Goal: Task Accomplishment & Management: Manage account settings

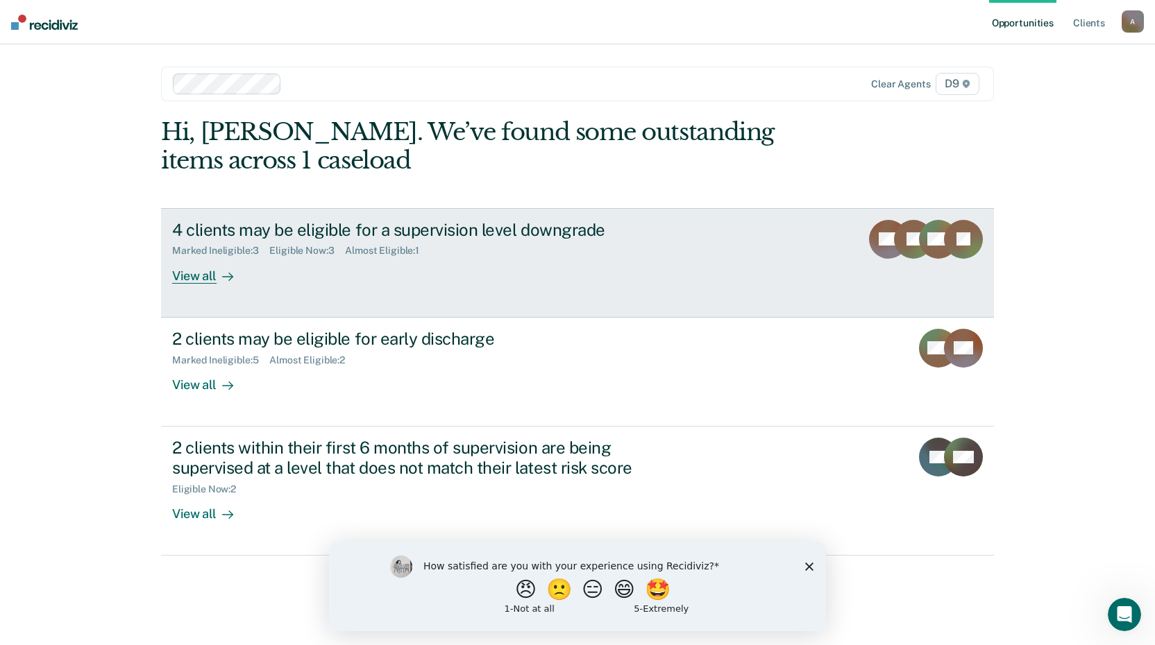
click at [415, 232] on div "4 clients may be eligible for a supervision level downgrade" at bounding box center [415, 230] width 487 height 20
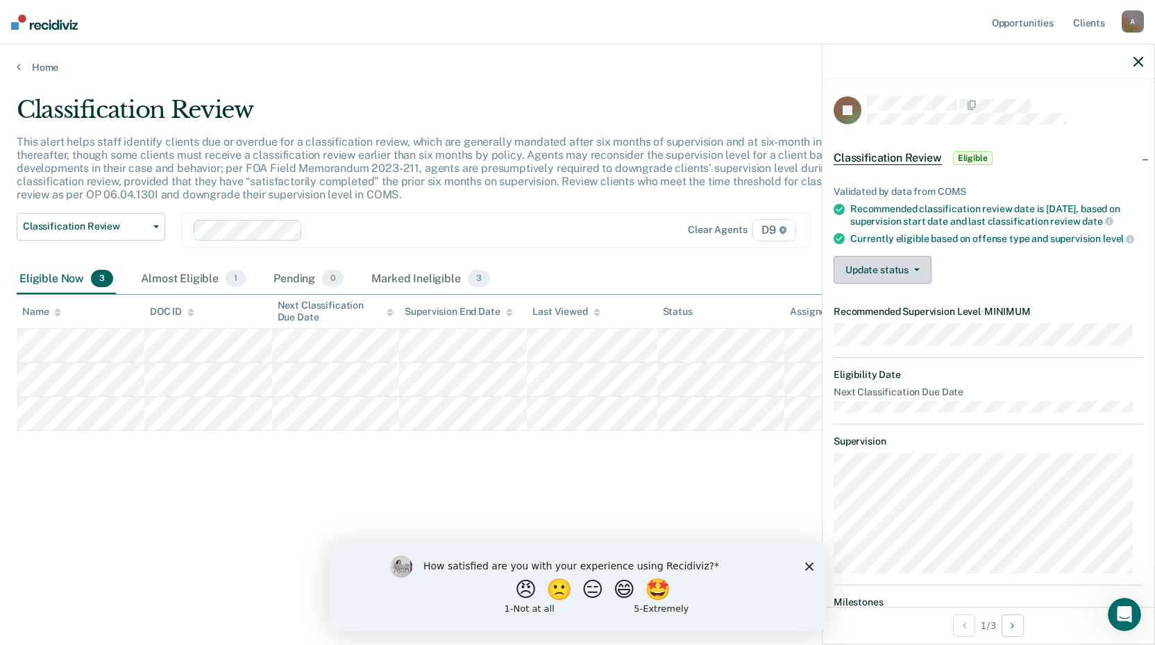
click at [896, 284] on button "Update status" at bounding box center [882, 270] width 98 height 28
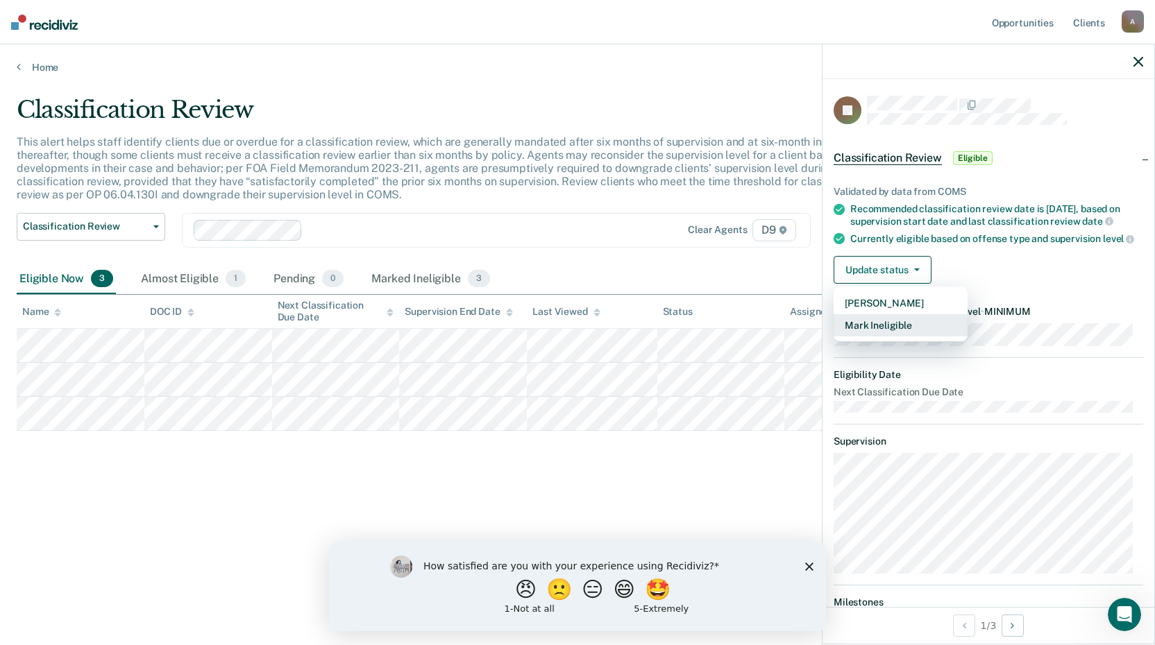
click at [899, 336] on button "Mark Ineligible" at bounding box center [900, 325] width 134 height 22
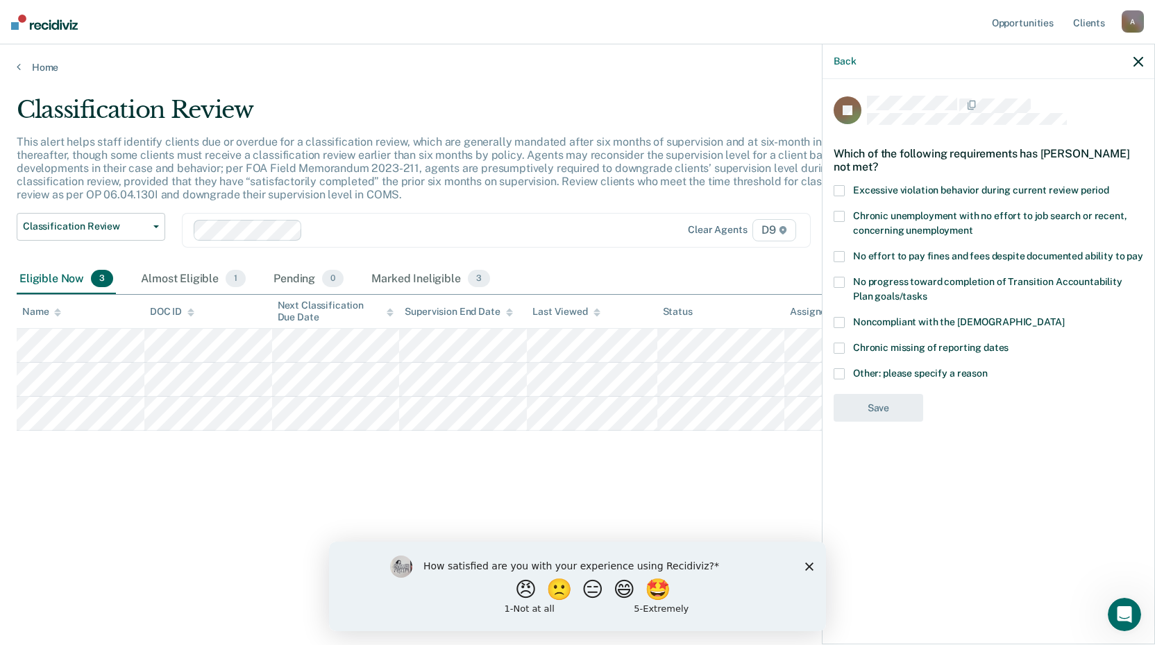
click at [840, 374] on span at bounding box center [838, 373] width 11 height 11
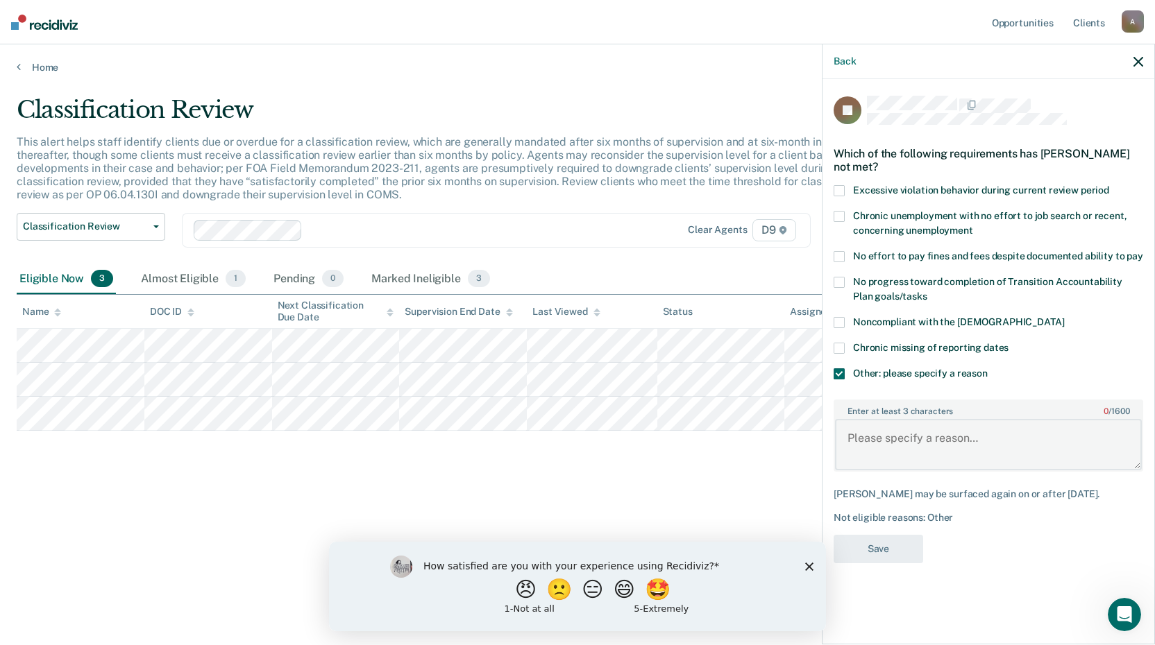
click at [860, 434] on textarea "Enter at least 3 characters 0 / 1600" at bounding box center [988, 444] width 307 height 51
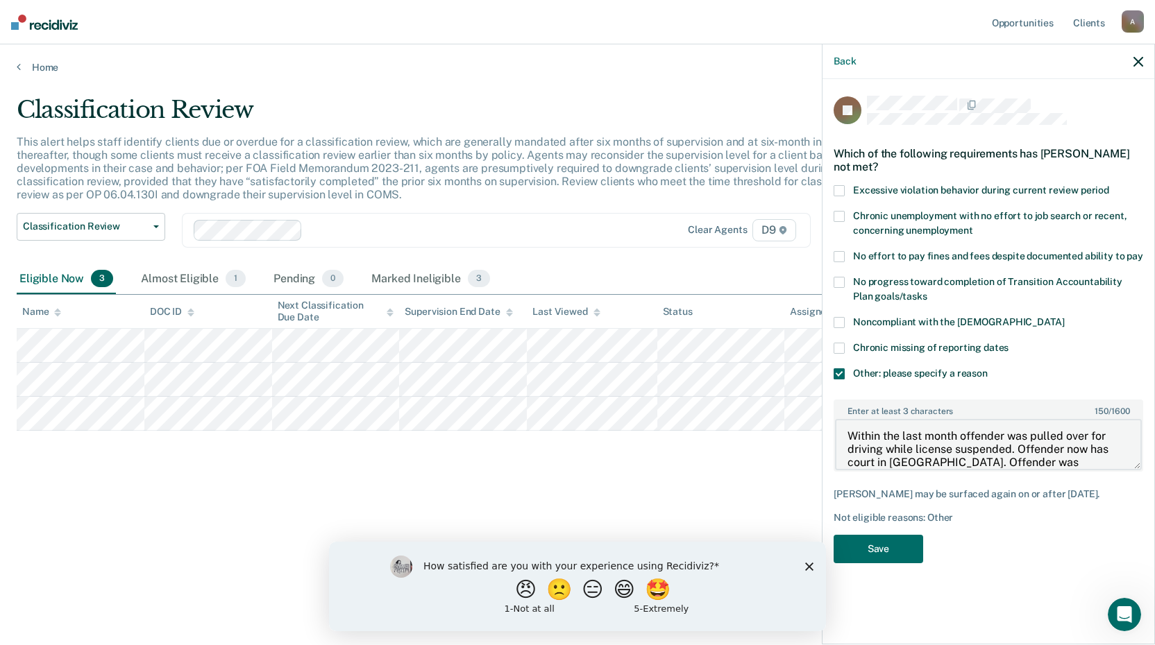
scroll to position [16, 0]
type textarea "Within the last month offender was pulled over for driving while license suspen…"
click at [890, 545] on button "Save" at bounding box center [878, 549] width 90 height 28
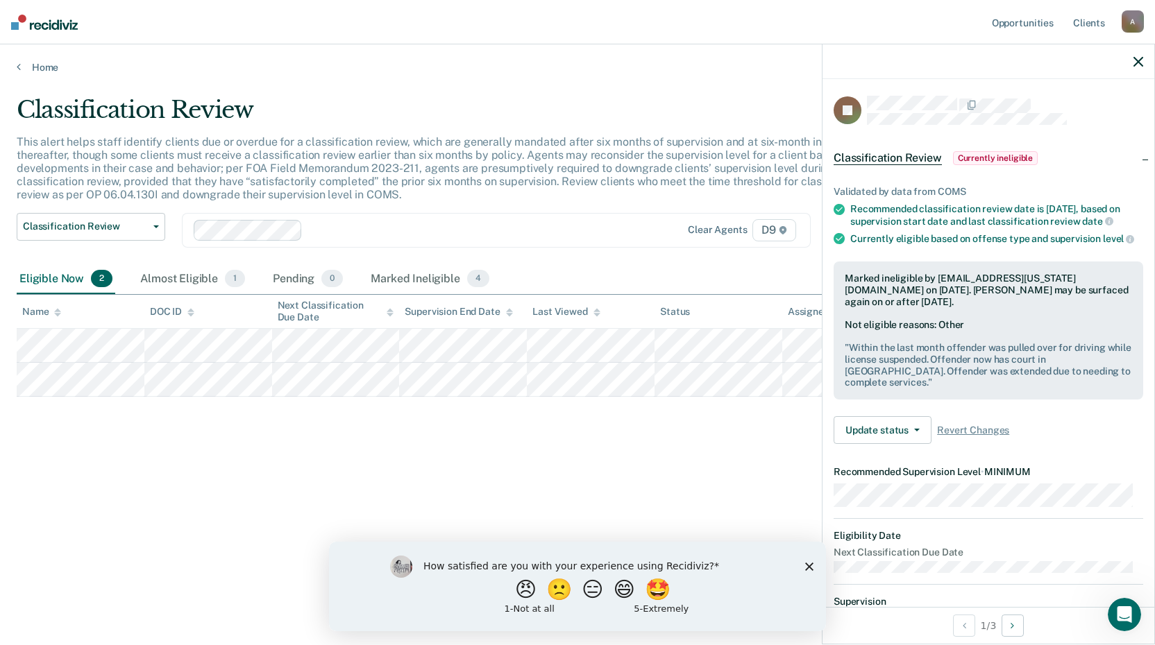
click at [1139, 60] on icon "button" at bounding box center [1138, 62] width 10 height 10
